Goal: Check status: Check status

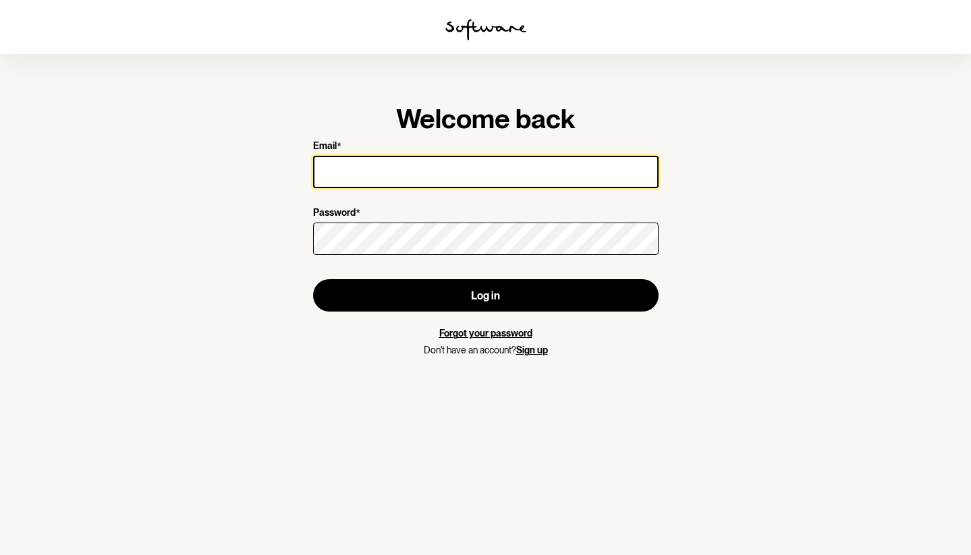
type input "[EMAIL_ADDRESS][DOMAIN_NAME]"
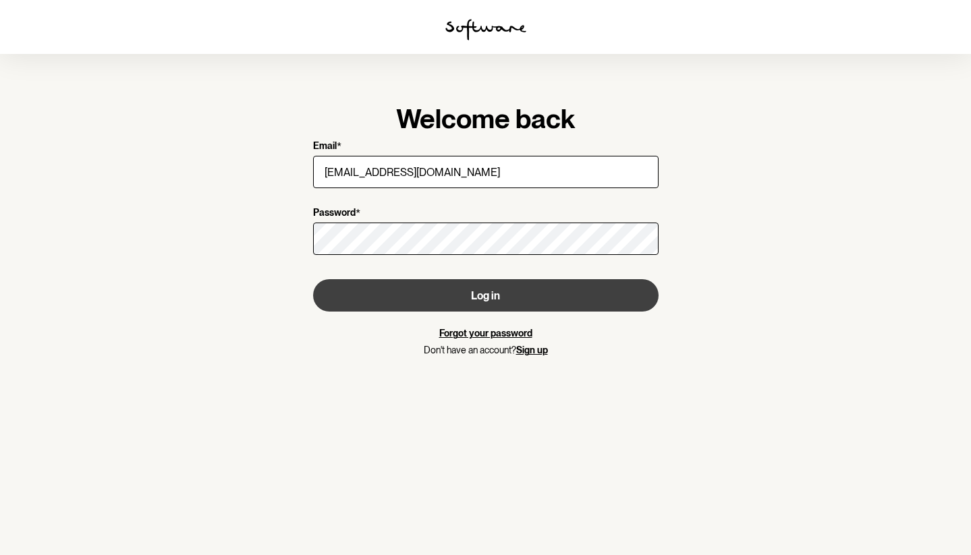
click at [484, 297] on button "Log in" at bounding box center [485, 295] width 345 height 32
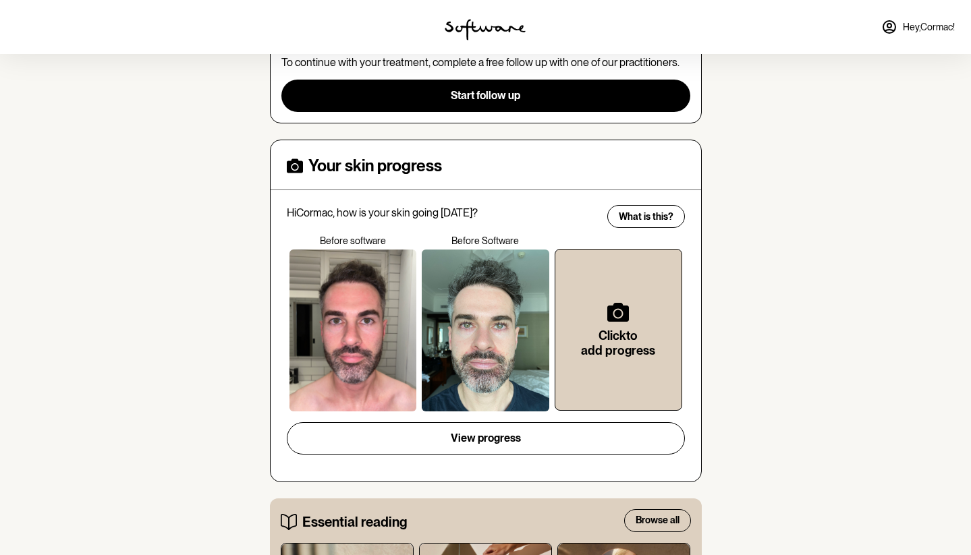
scroll to position [274, 0]
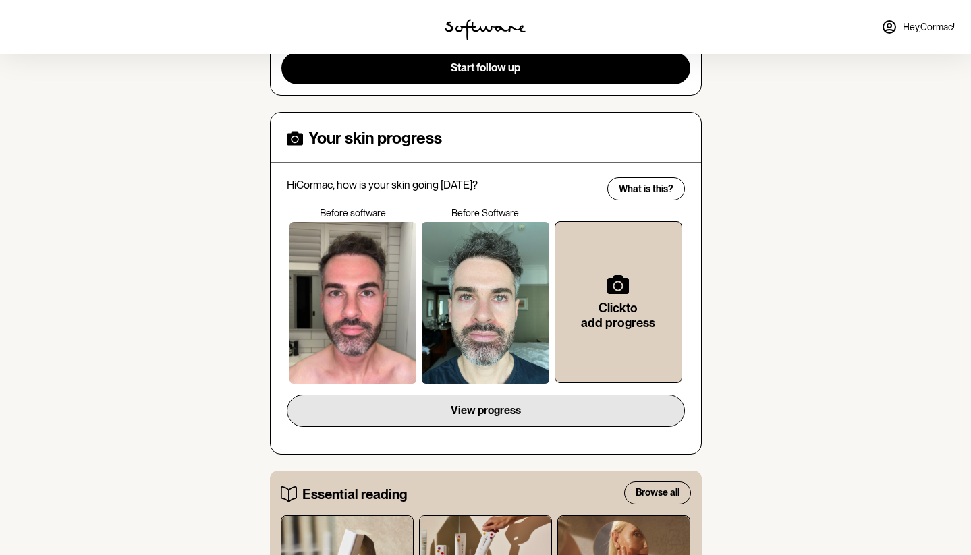
click at [484, 408] on button "View progress" at bounding box center [486, 411] width 398 height 32
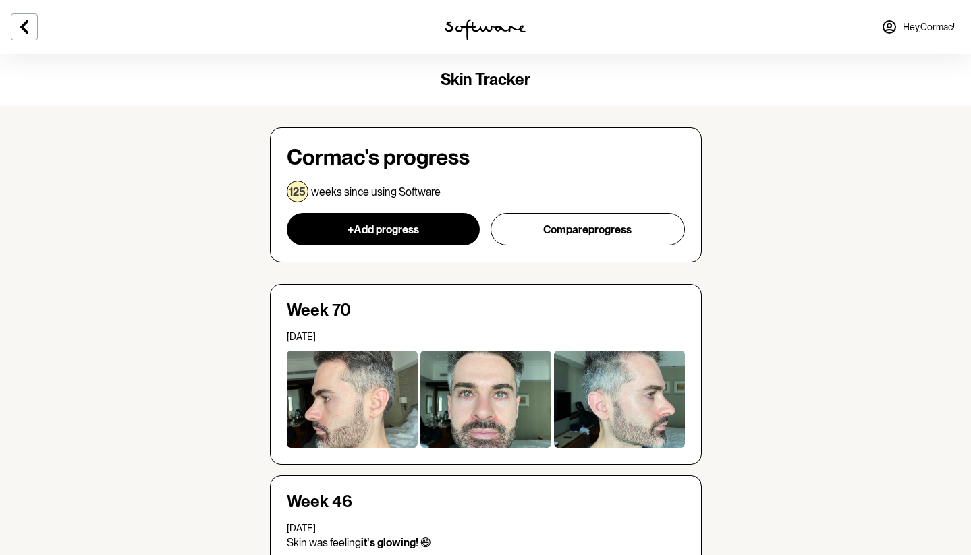
click at [399, 415] on div at bounding box center [352, 399] width 131 height 97
click at [20, 27] on icon at bounding box center [24, 27] width 16 height 16
